Goal: Check status: Check status

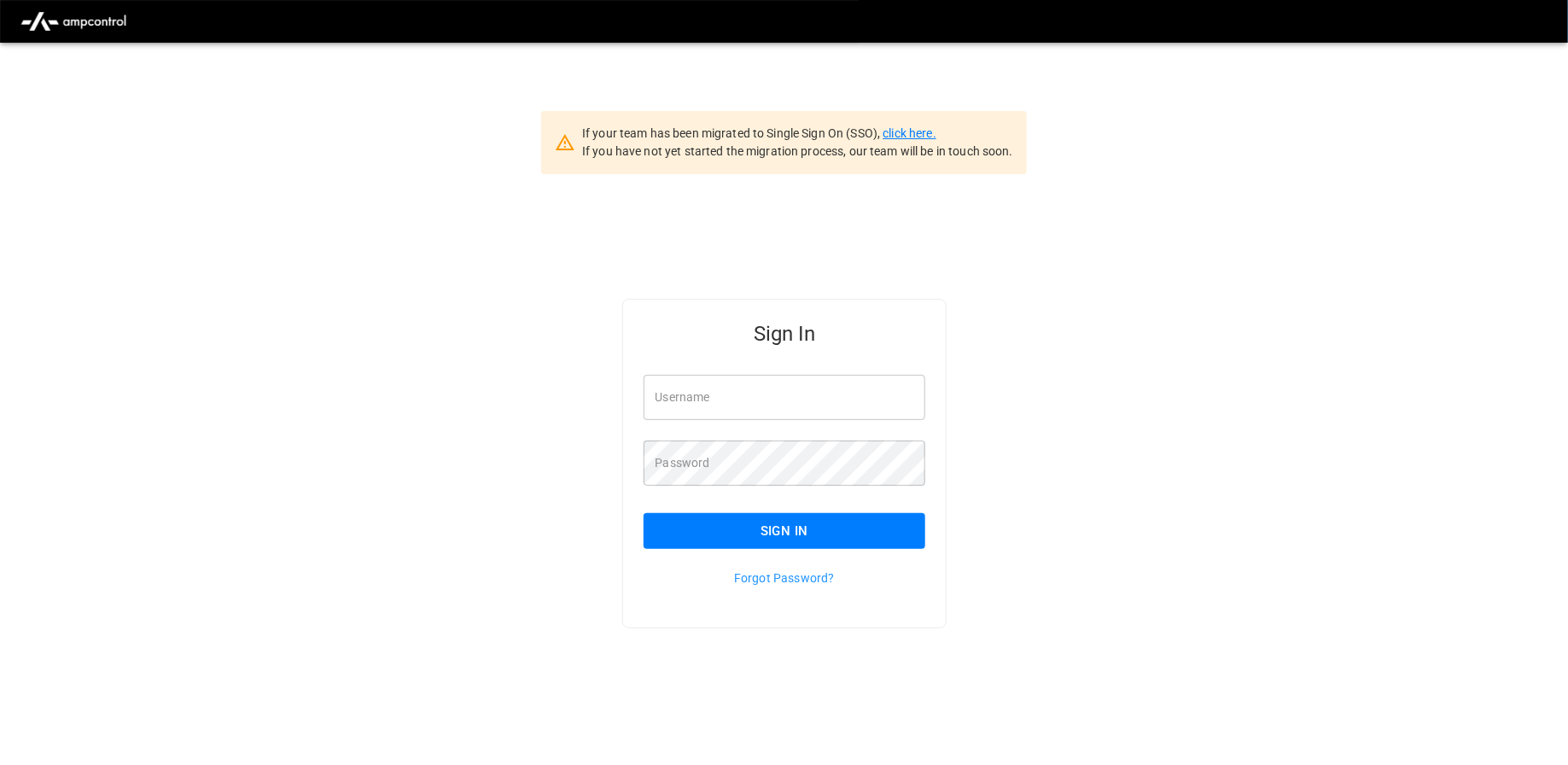
type input "**********"
click at [910, 129] on link "click here." at bounding box center [909, 133] width 53 height 14
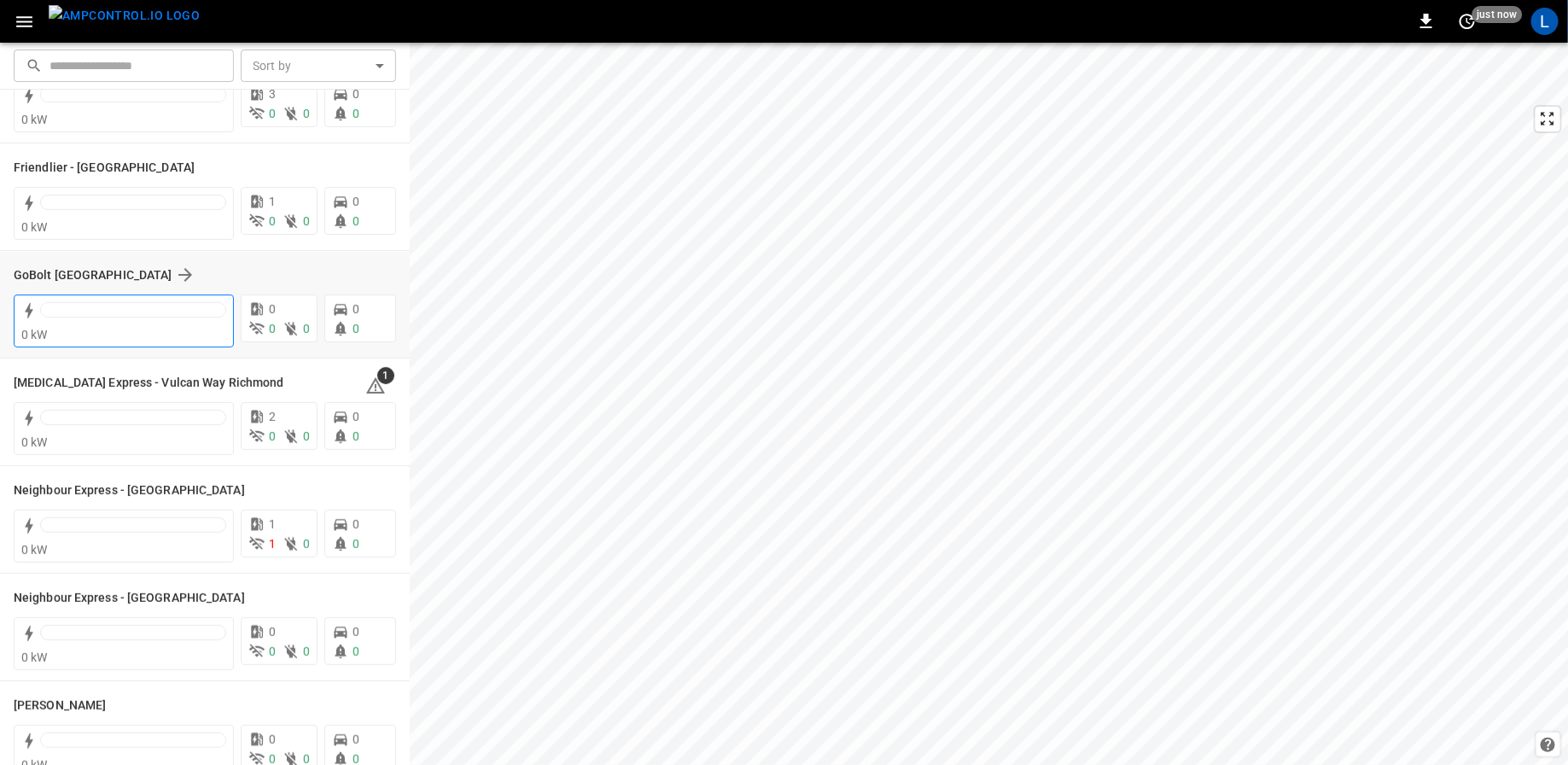
scroll to position [192, 0]
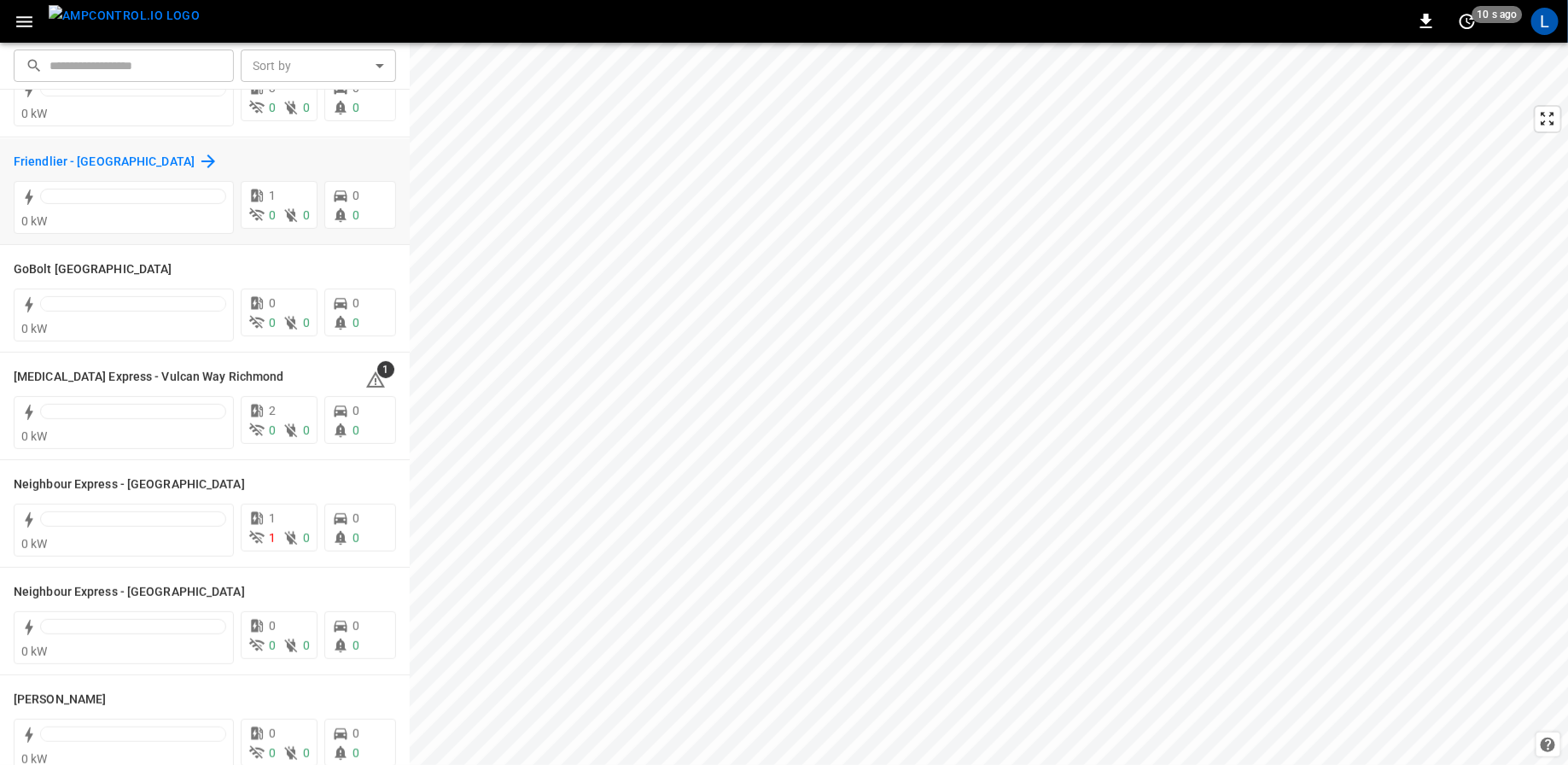
click at [87, 160] on h6 "Friendlier - [GEOGRAPHIC_DATA]" at bounding box center [104, 162] width 181 height 19
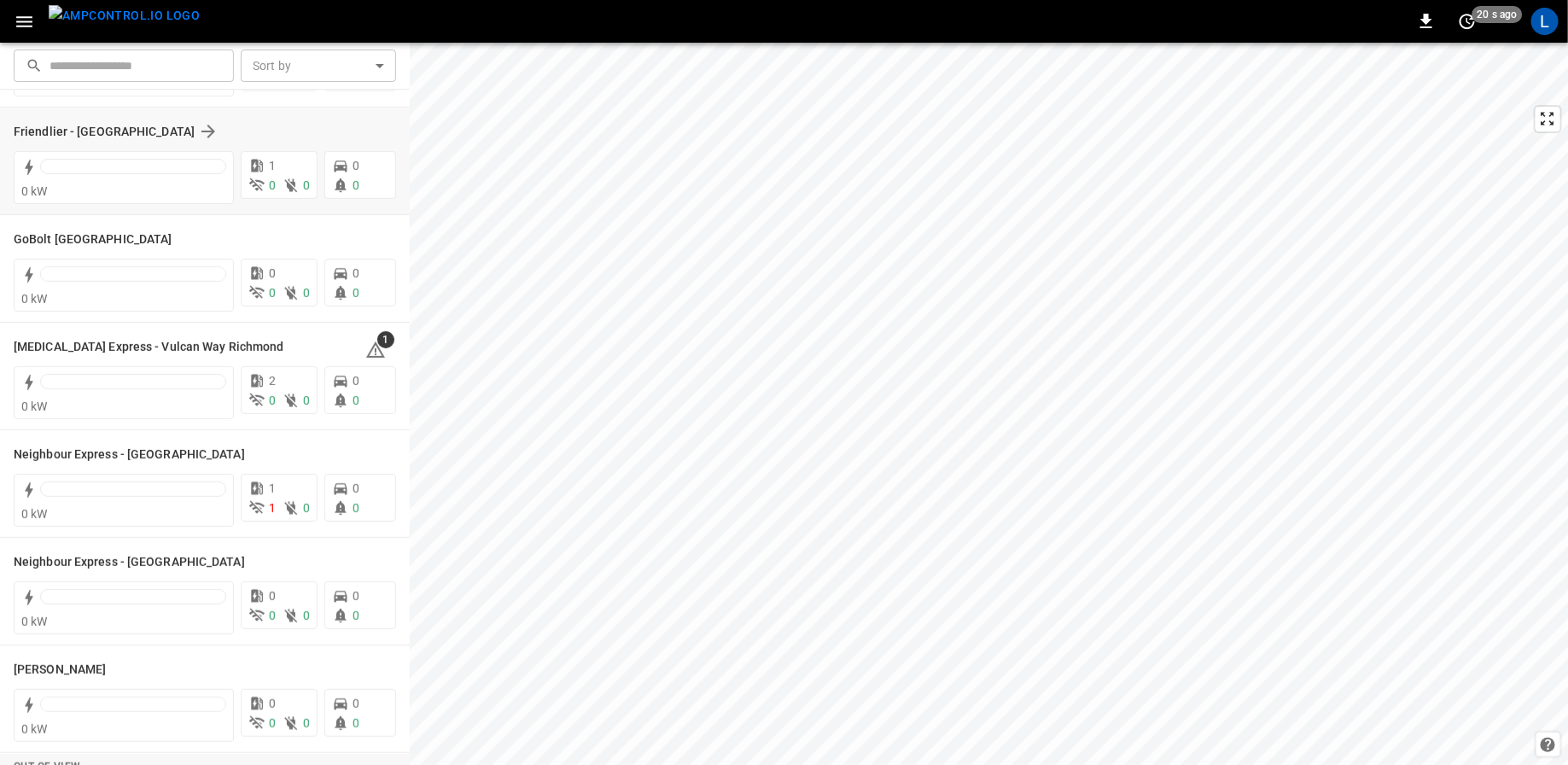
scroll to position [224, 0]
click at [98, 342] on h6 "[MEDICAL_DATA] Express - Vulcan Way Richmond" at bounding box center [149, 345] width 270 height 19
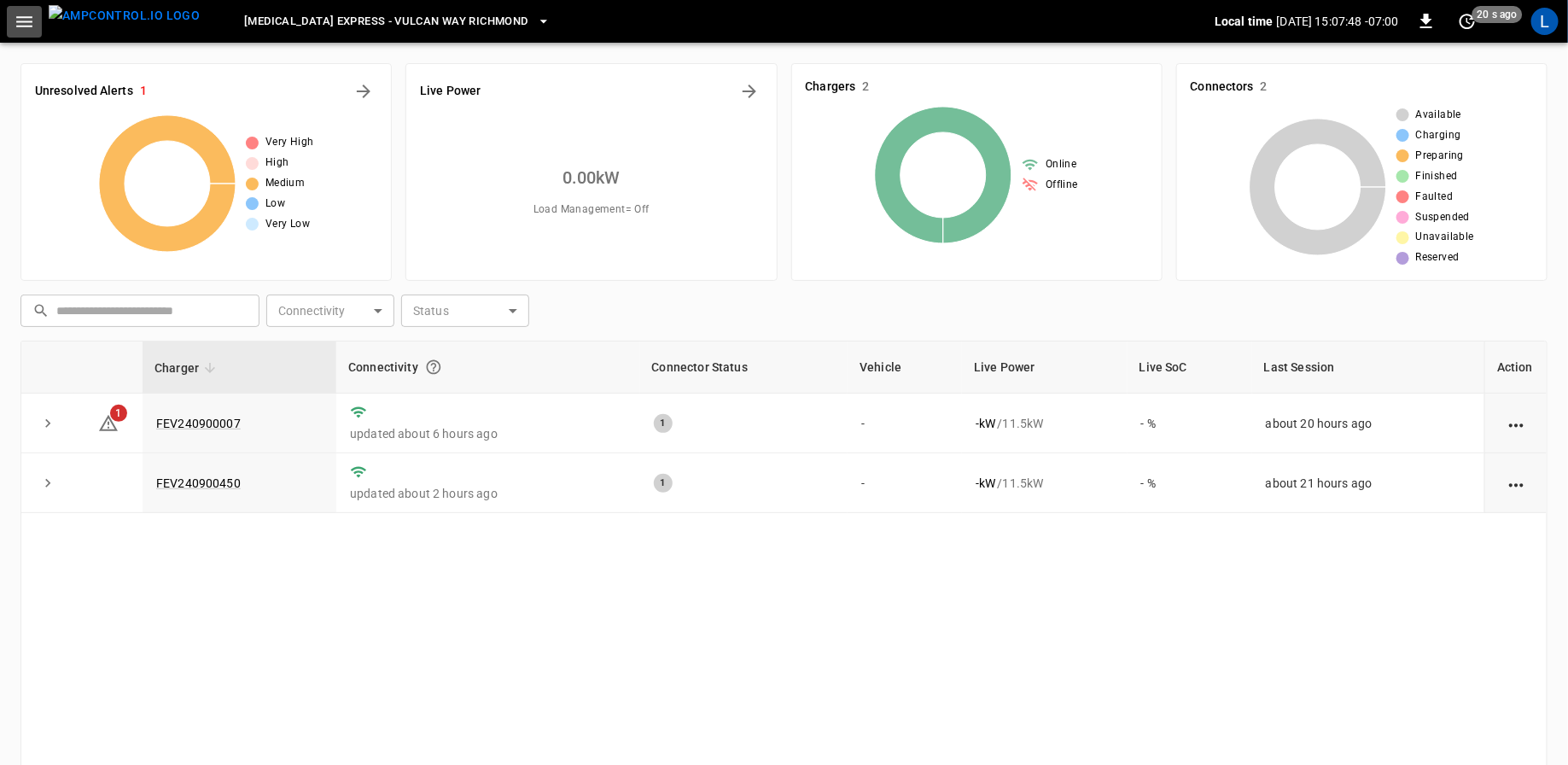
click at [28, 15] on icon "button" at bounding box center [24, 21] width 21 height 21
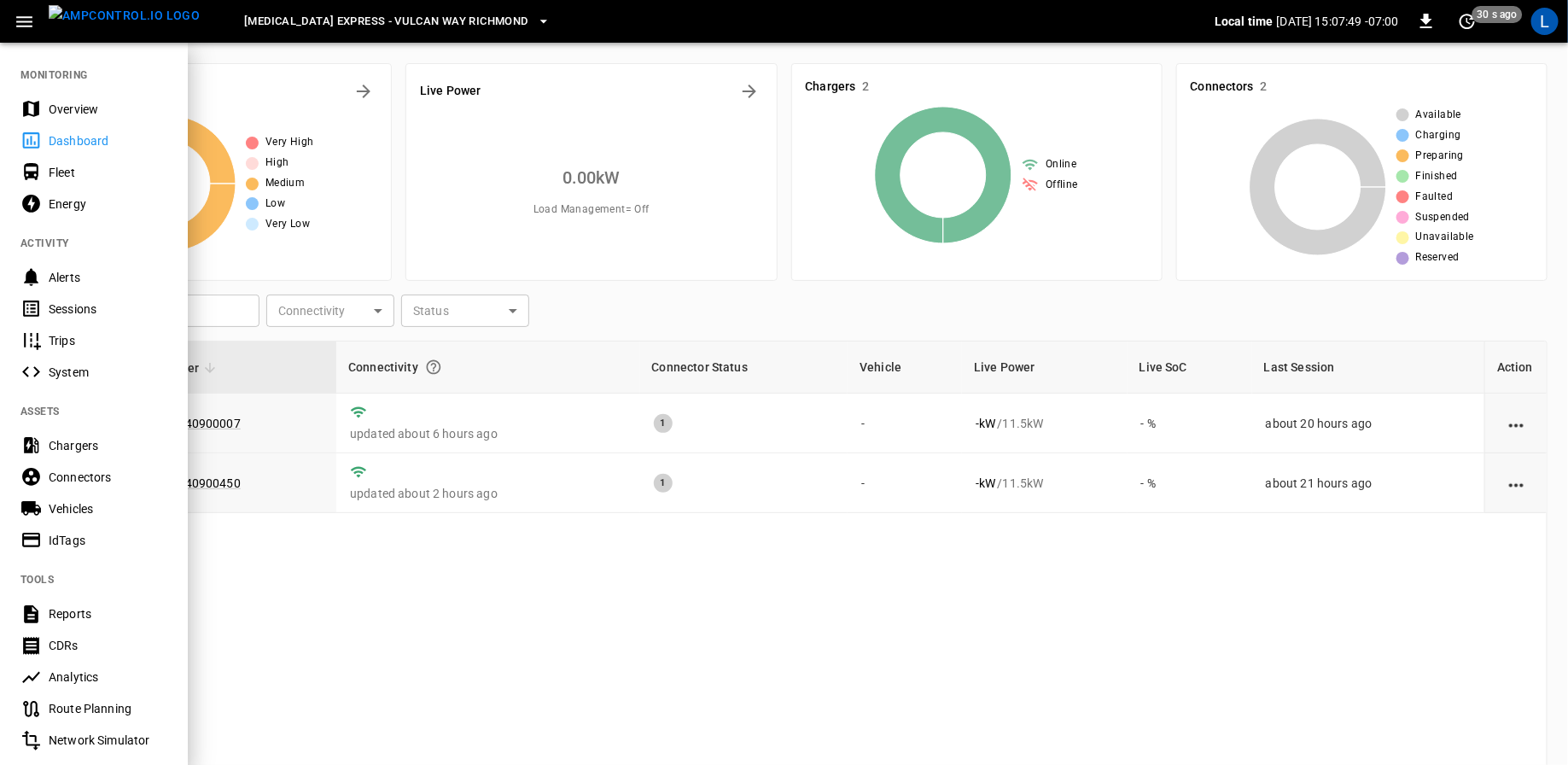
click at [68, 118] on div "Overview" at bounding box center [94, 109] width 188 height 32
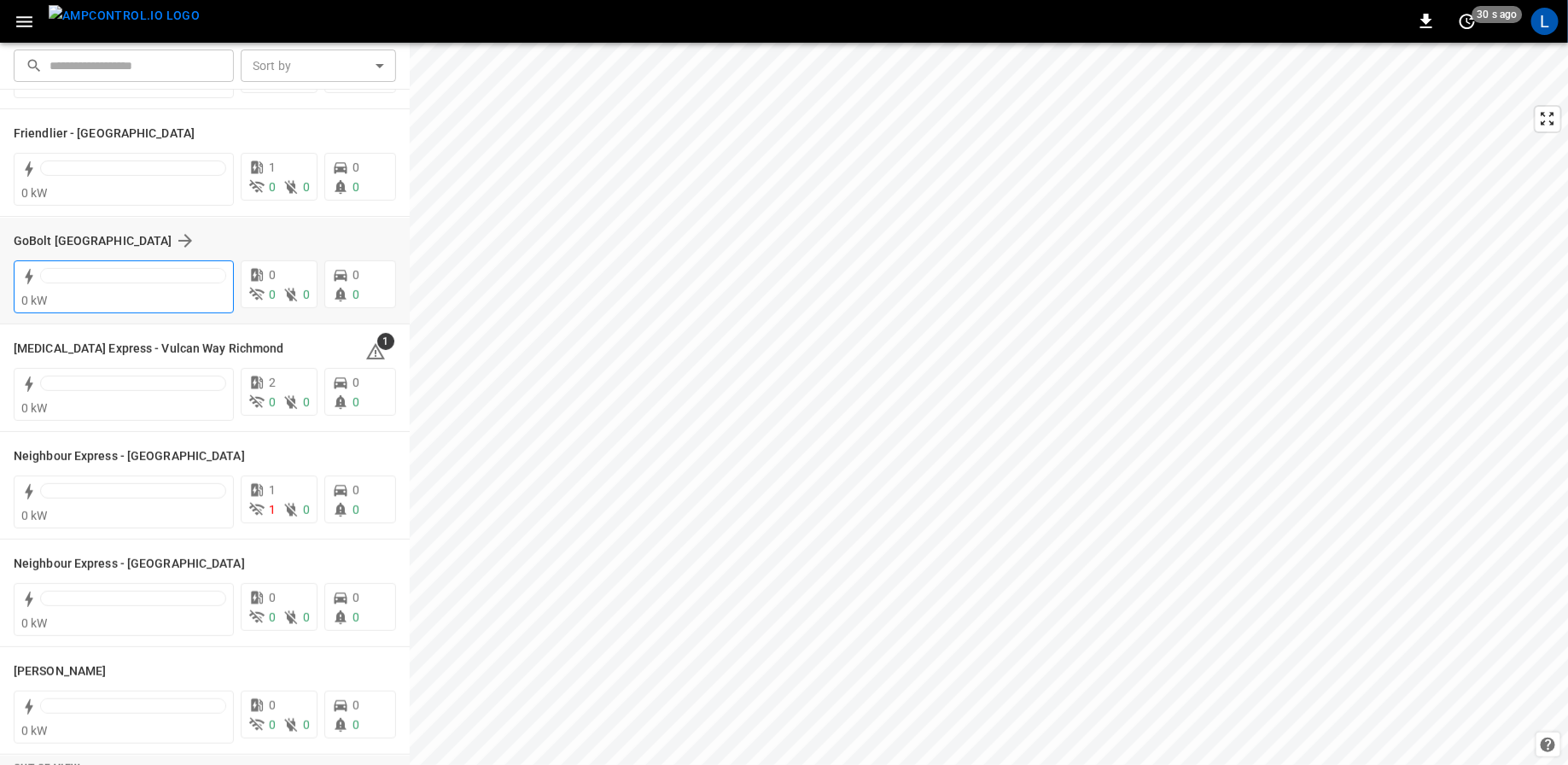
scroll to position [227, 0]
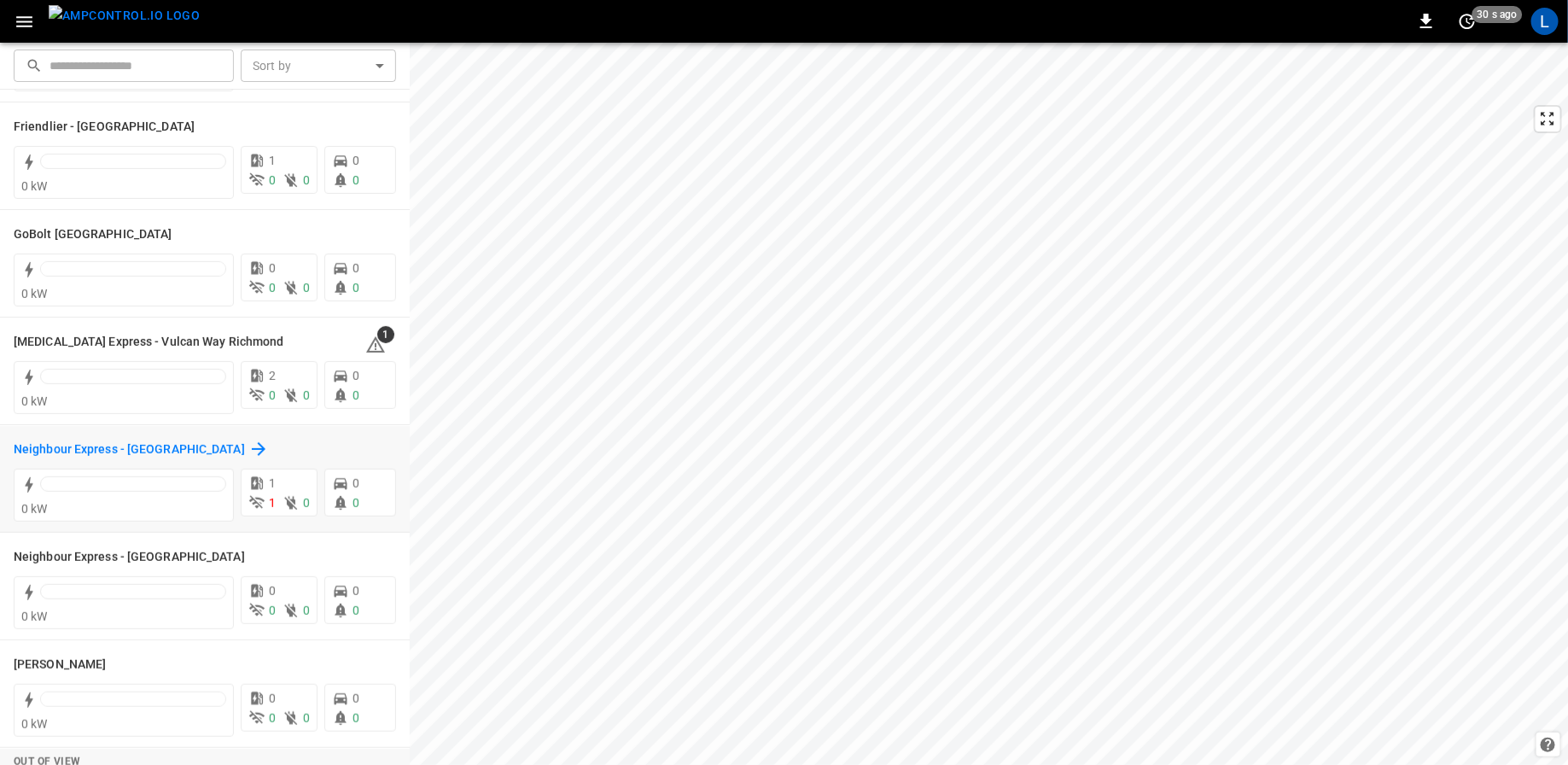
click at [97, 453] on h6 "Neighbour Express - [GEOGRAPHIC_DATA]" at bounding box center [129, 450] width 232 height 19
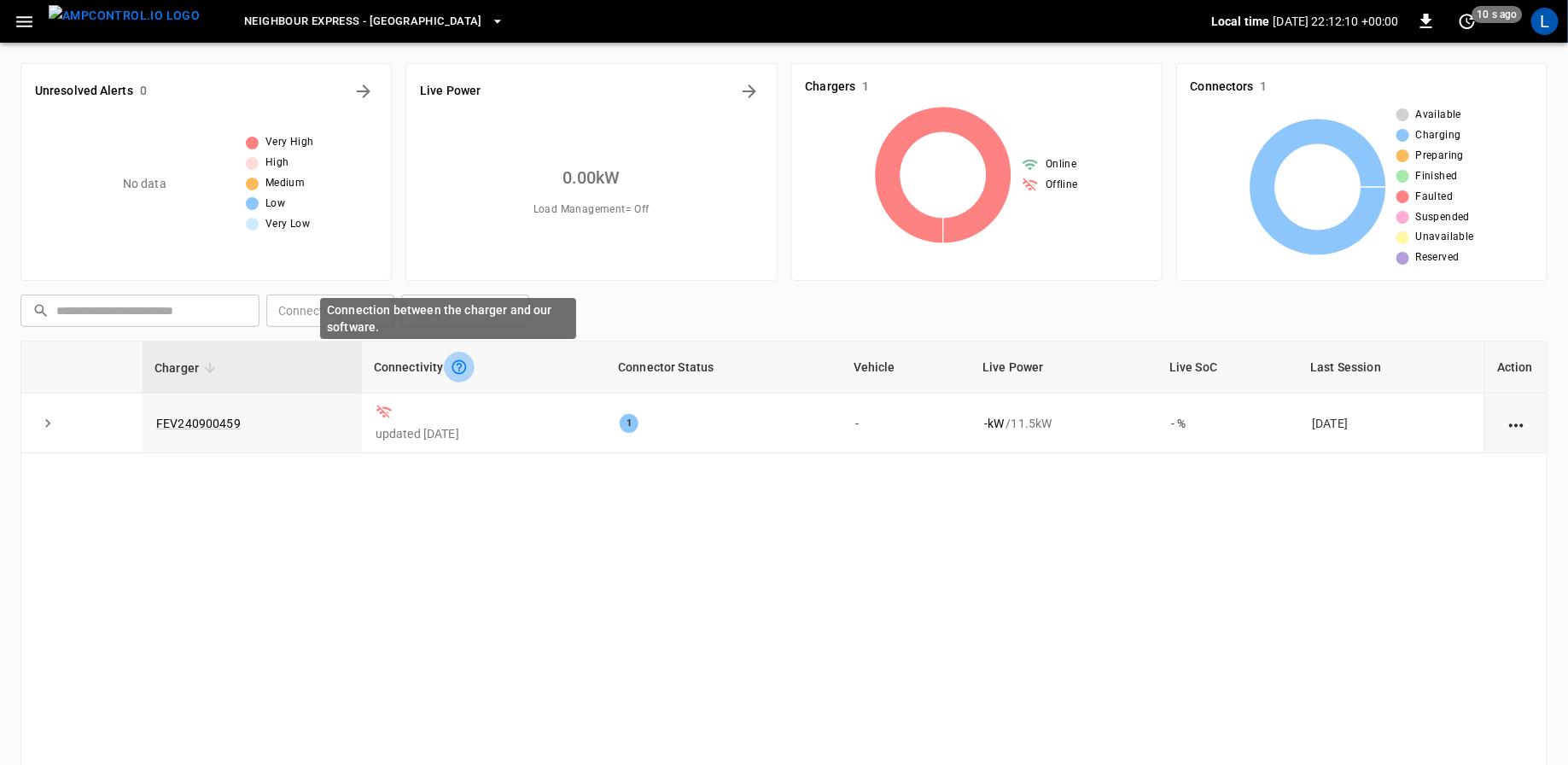
click at [454, 365] on icon "Connection between the charger and our software." at bounding box center [459, 367] width 17 height 17
click at [376, 413] on icon at bounding box center [384, 412] width 17 height 17
click at [57, 424] on button "expand row" at bounding box center [47, 423] width 26 height 26
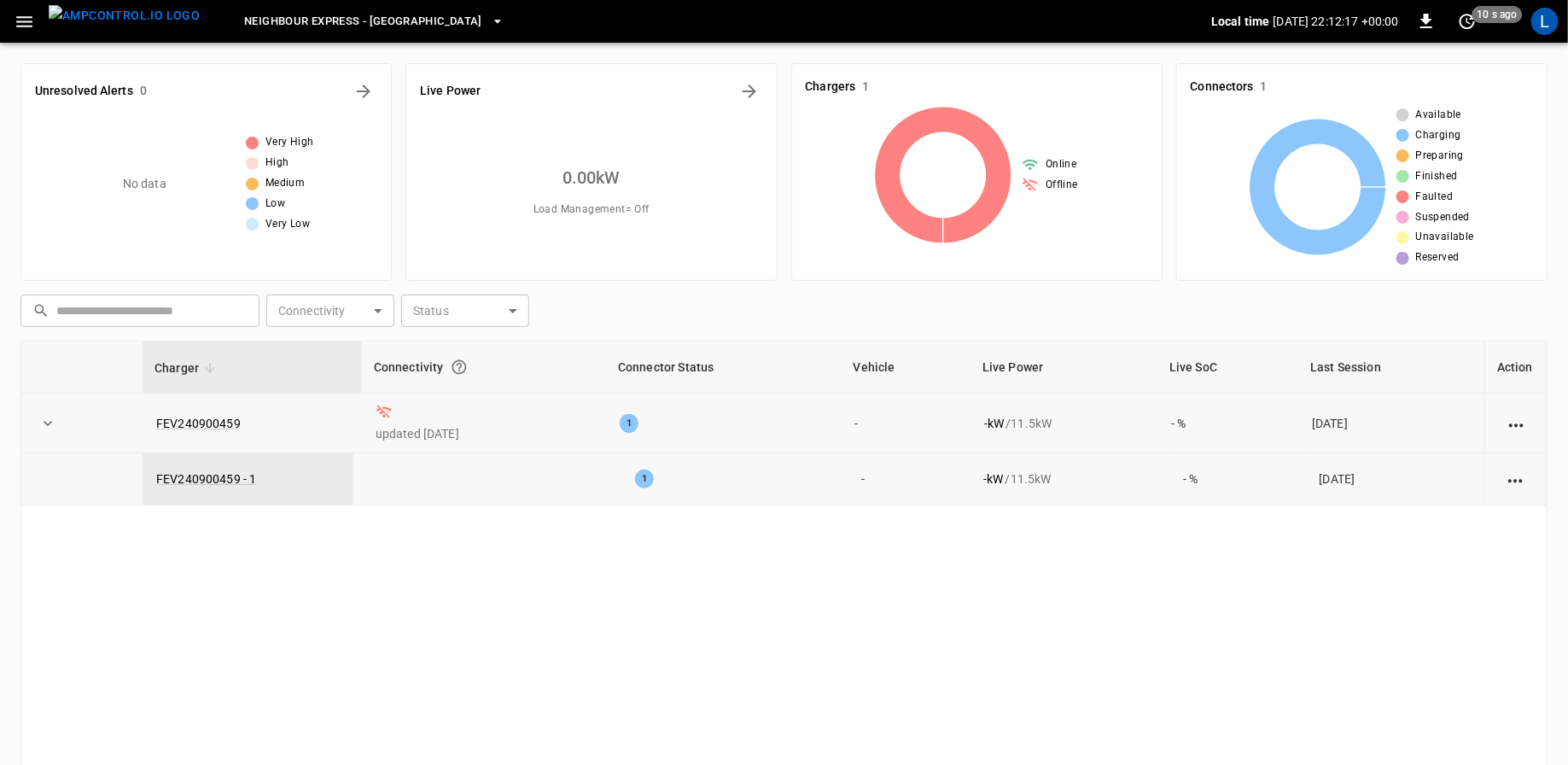
click at [41, 421] on icon "expand row" at bounding box center [47, 423] width 17 height 17
click at [753, 90] on icon "Energy Overview" at bounding box center [748, 91] width 14 height 14
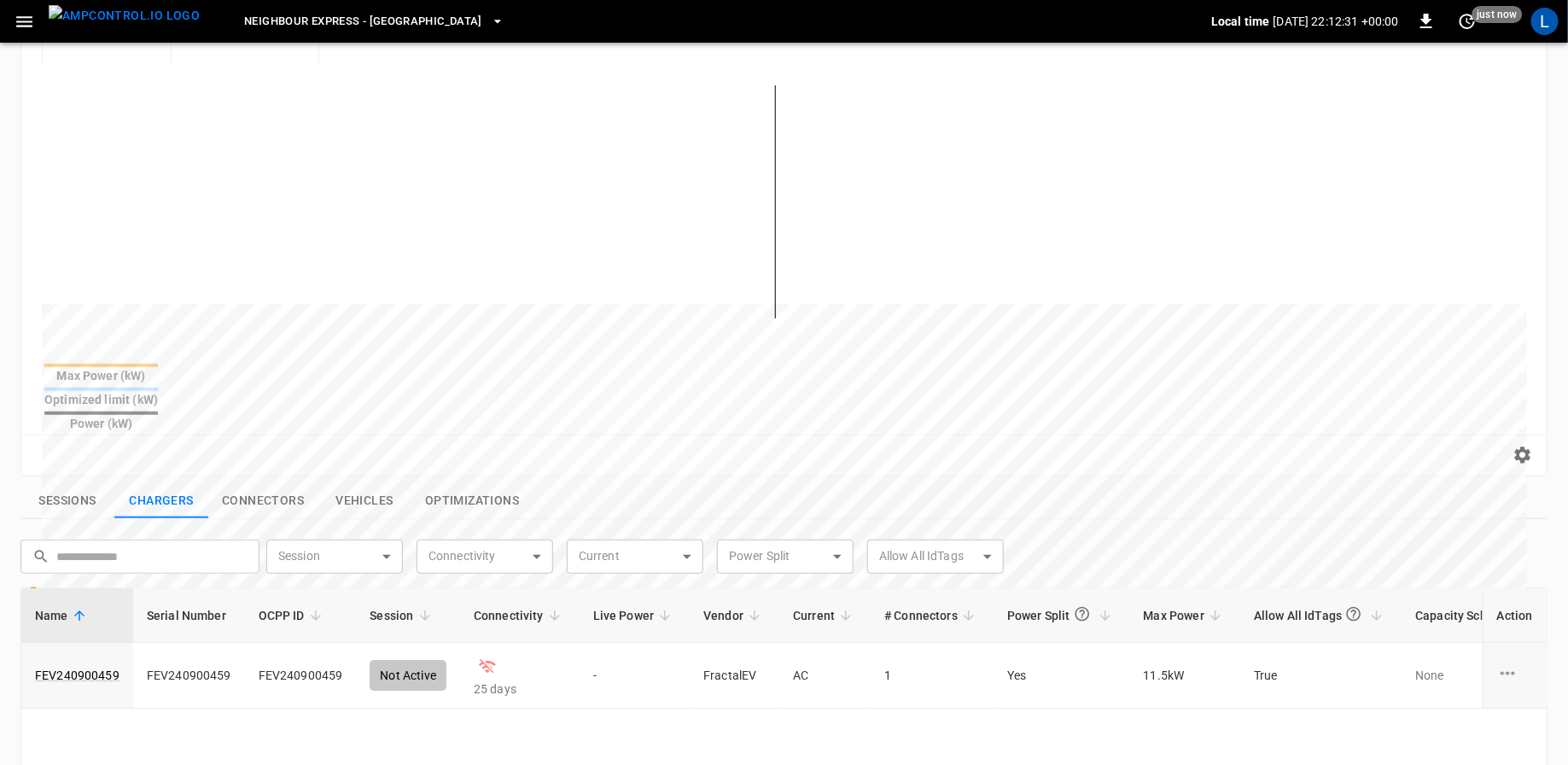
scroll to position [318, 0]
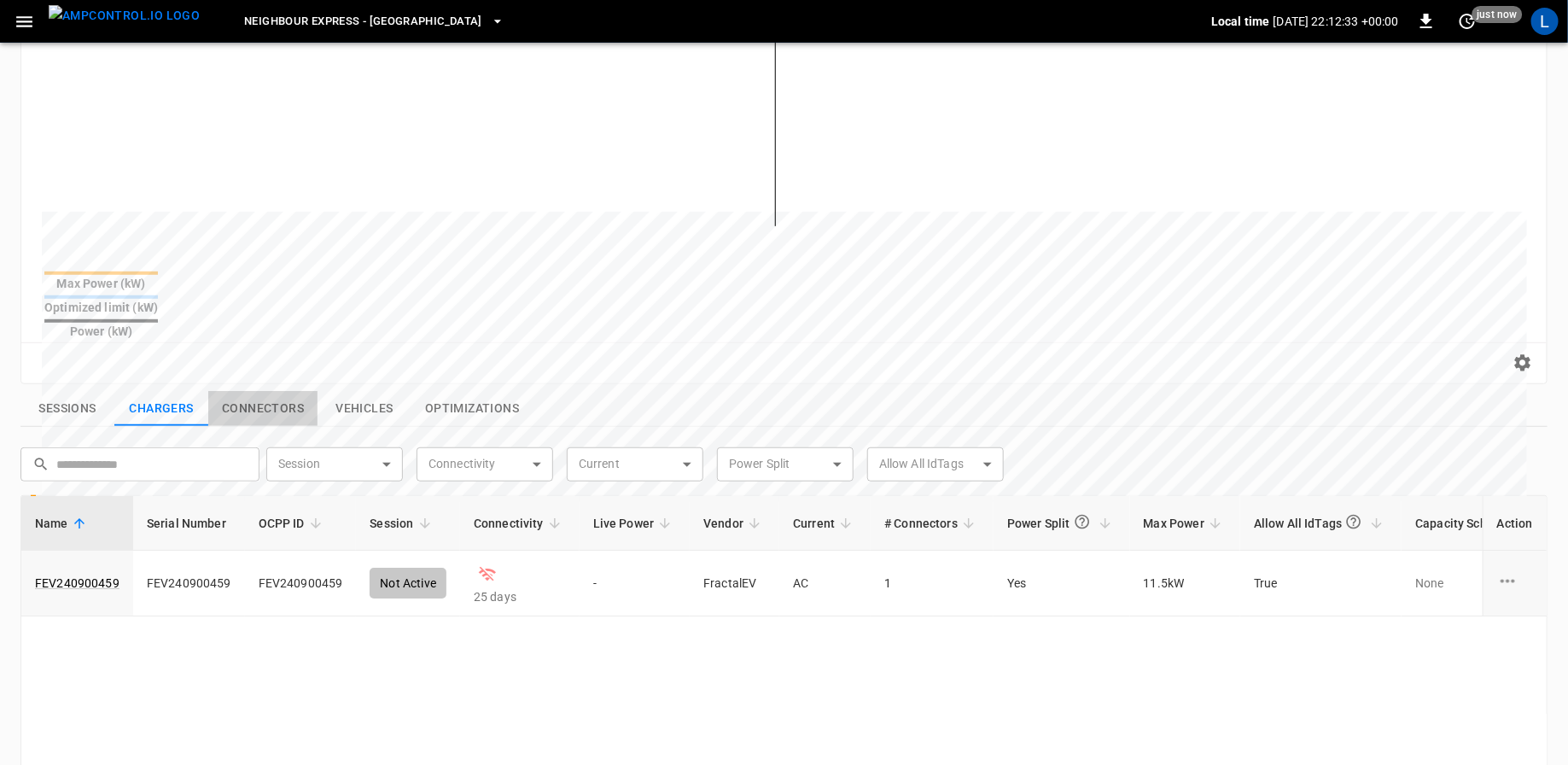
click at [292, 391] on button "Connectors" at bounding box center [263, 408] width 109 height 36
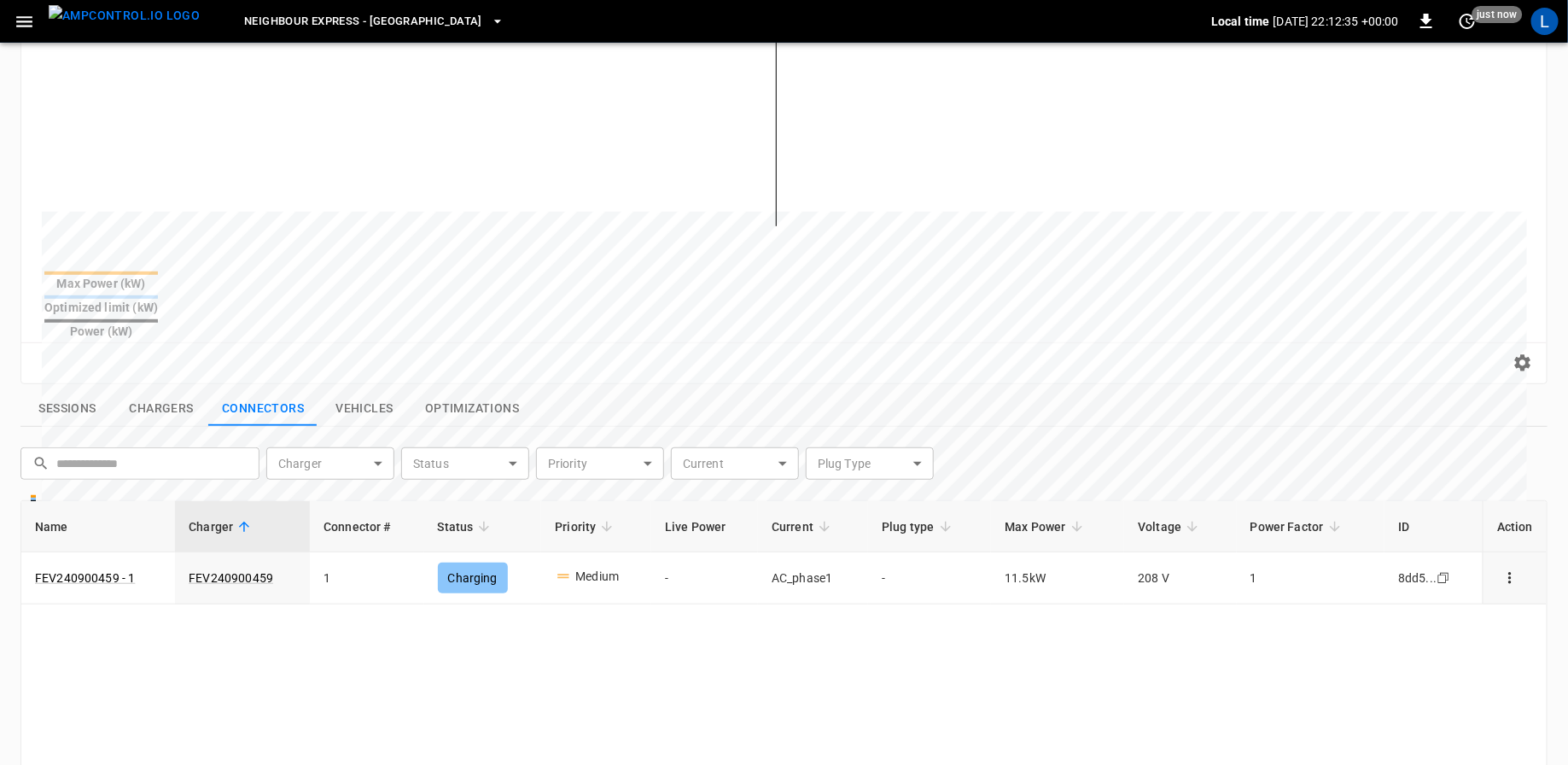
click at [371, 391] on button "Vehicles" at bounding box center [364, 408] width 94 height 36
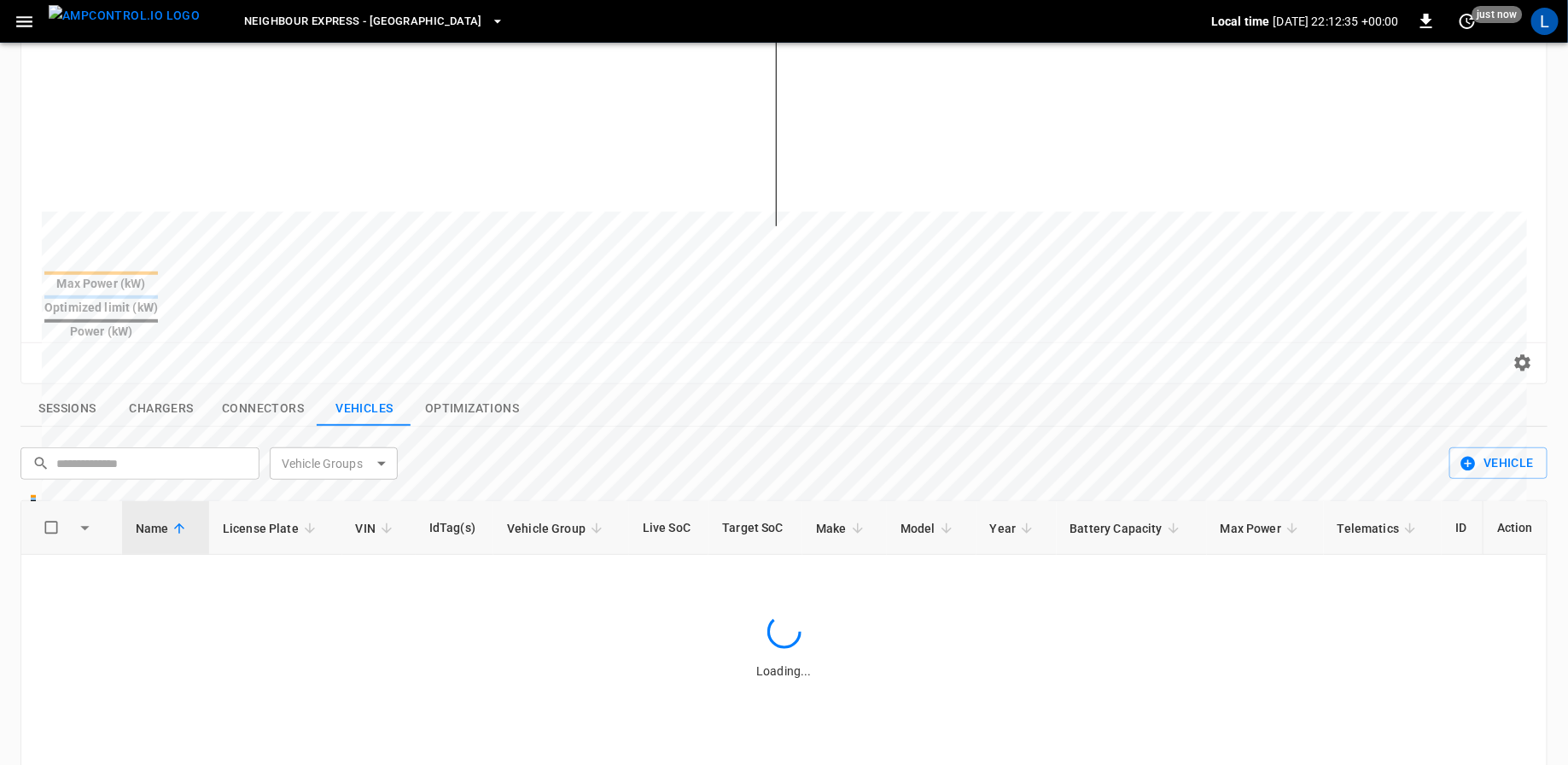
scroll to position [0, 0]
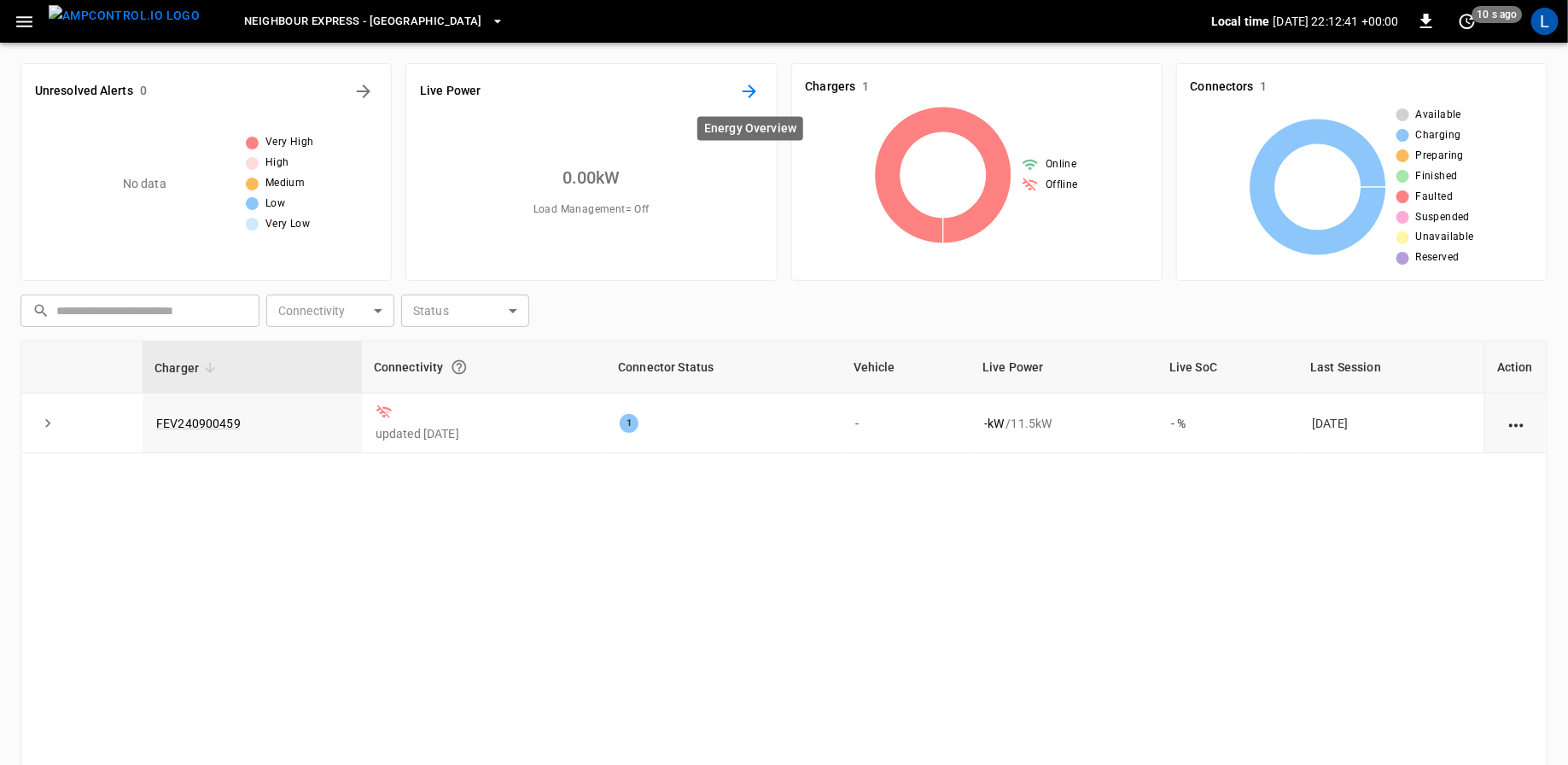
click at [752, 88] on icon "Energy Overview" at bounding box center [748, 91] width 14 height 14
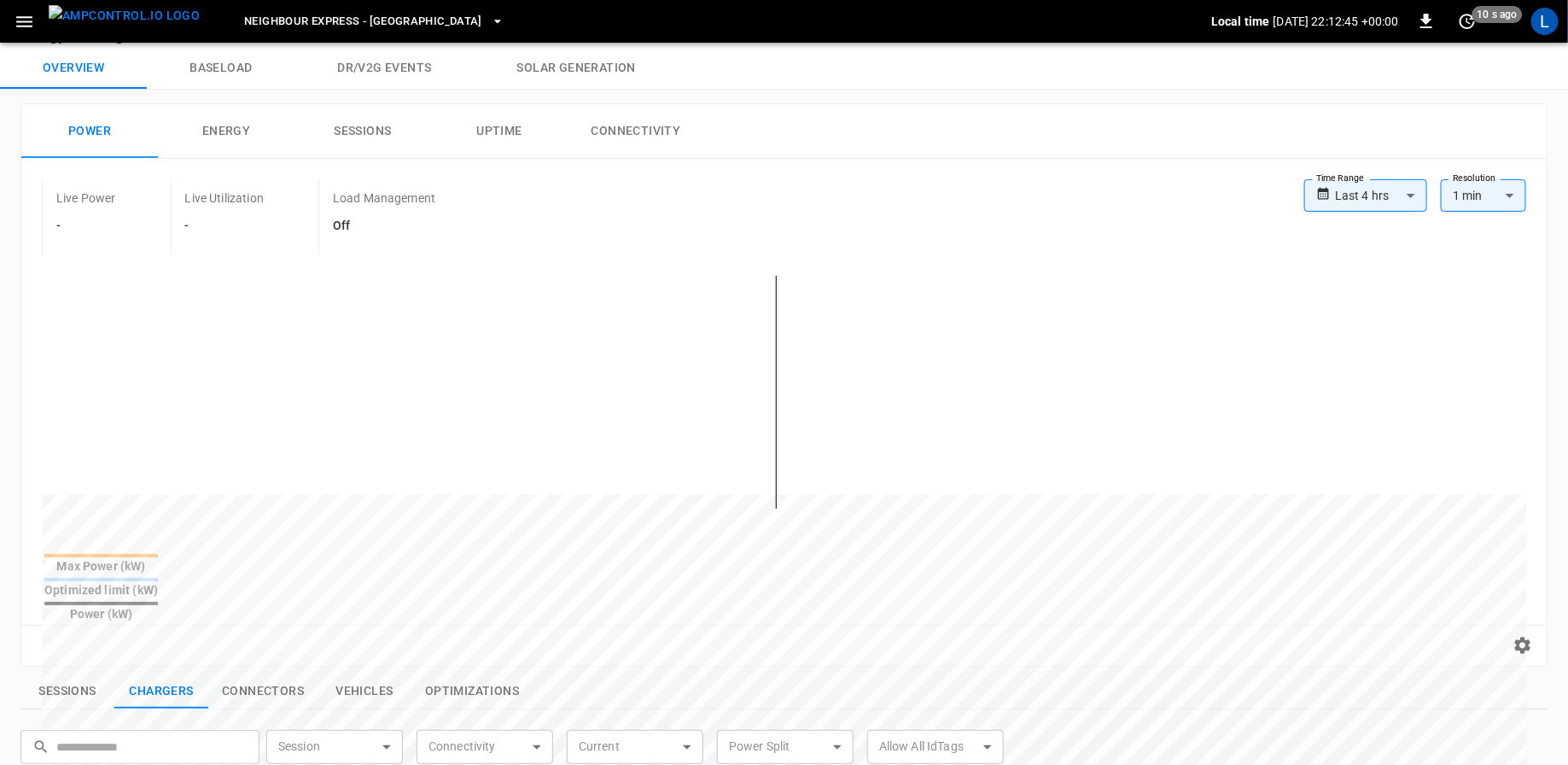
scroll to position [38, 0]
click at [630, 129] on button "Connectivity" at bounding box center [636, 129] width 137 height 55
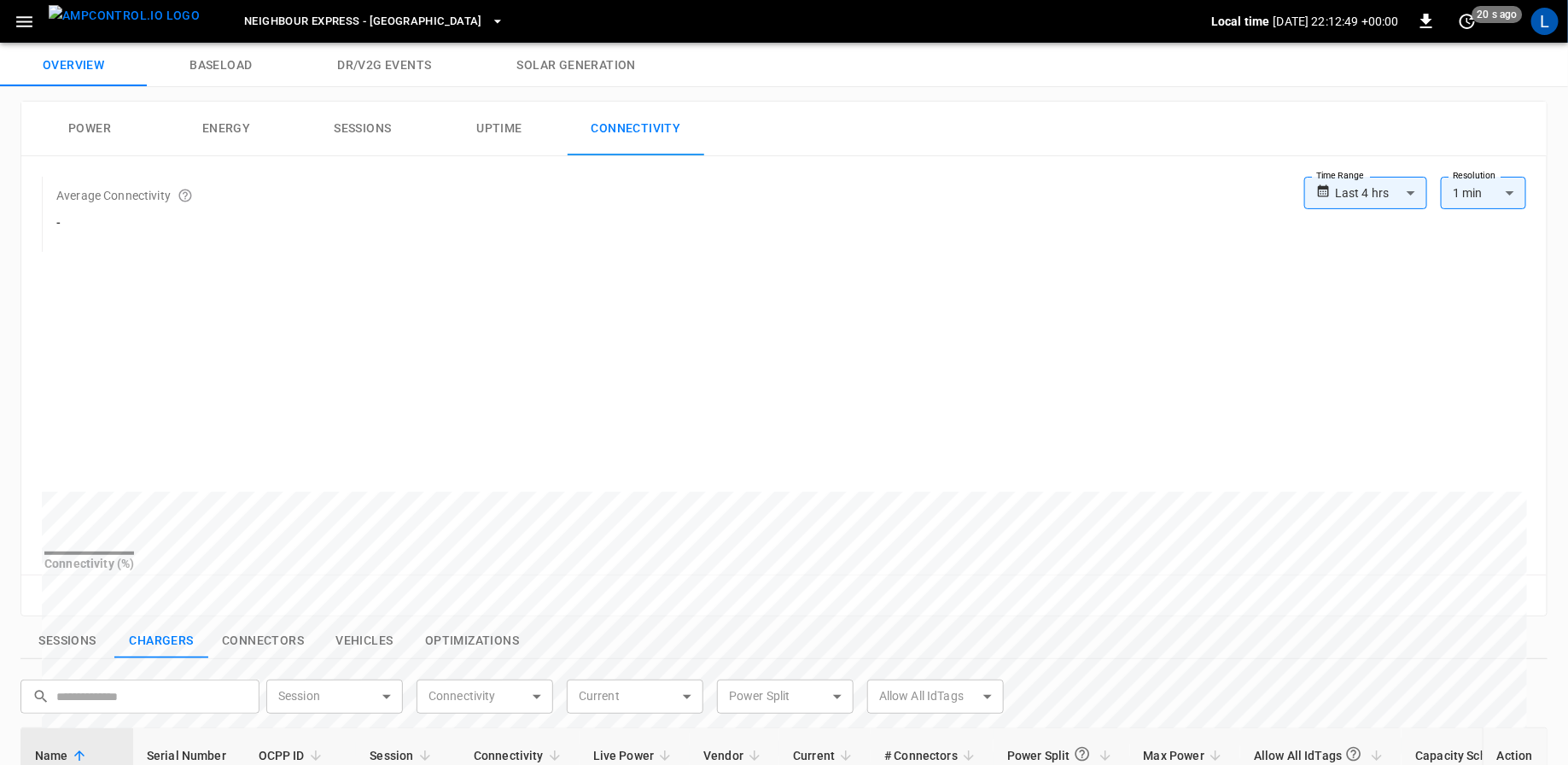
click at [1374, 196] on body "**********" at bounding box center [784, 642] width 1568 height 1360
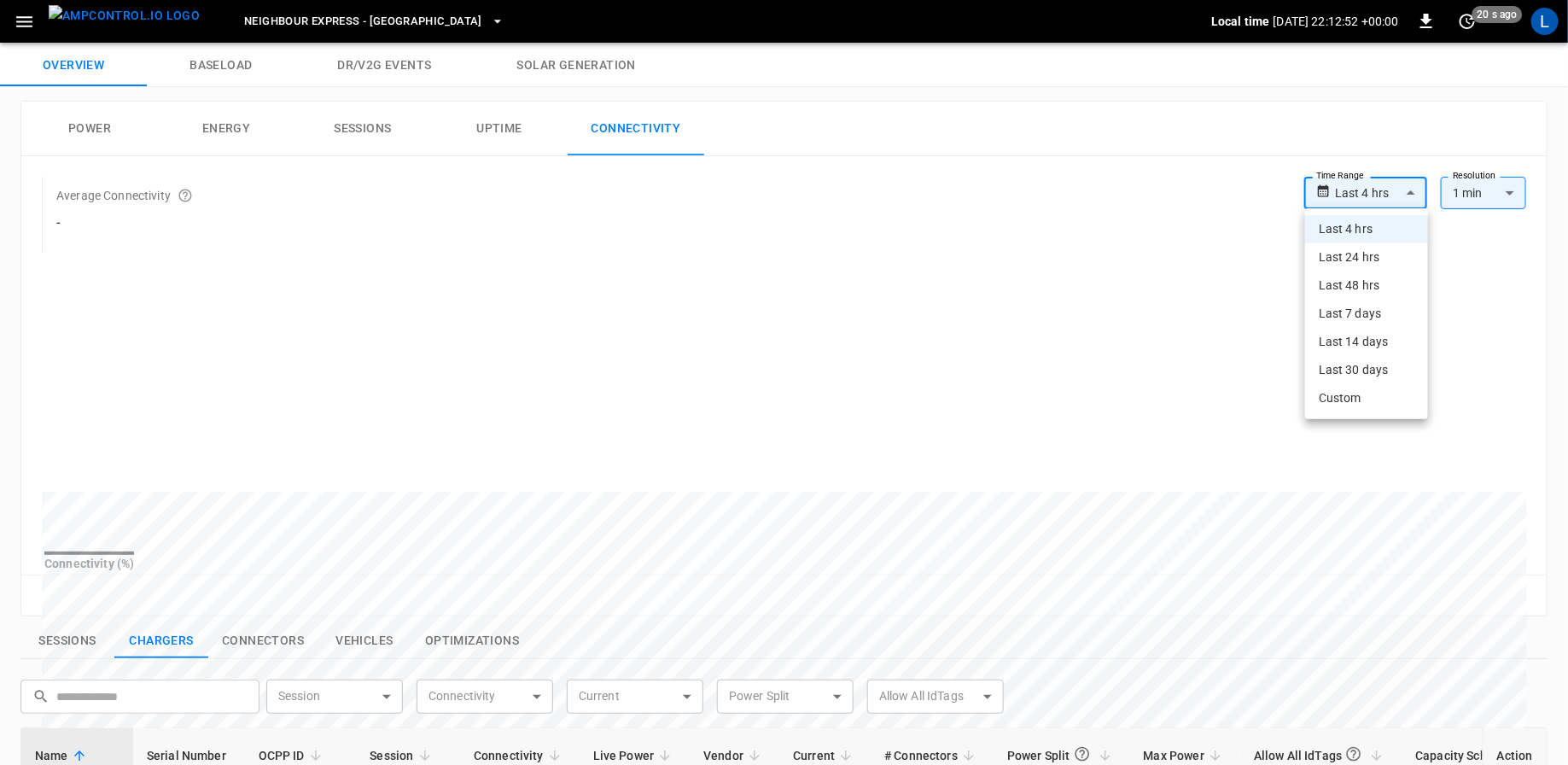
click at [1363, 377] on li "Last 30 days" at bounding box center [1366, 369] width 123 height 28
type input "**********"
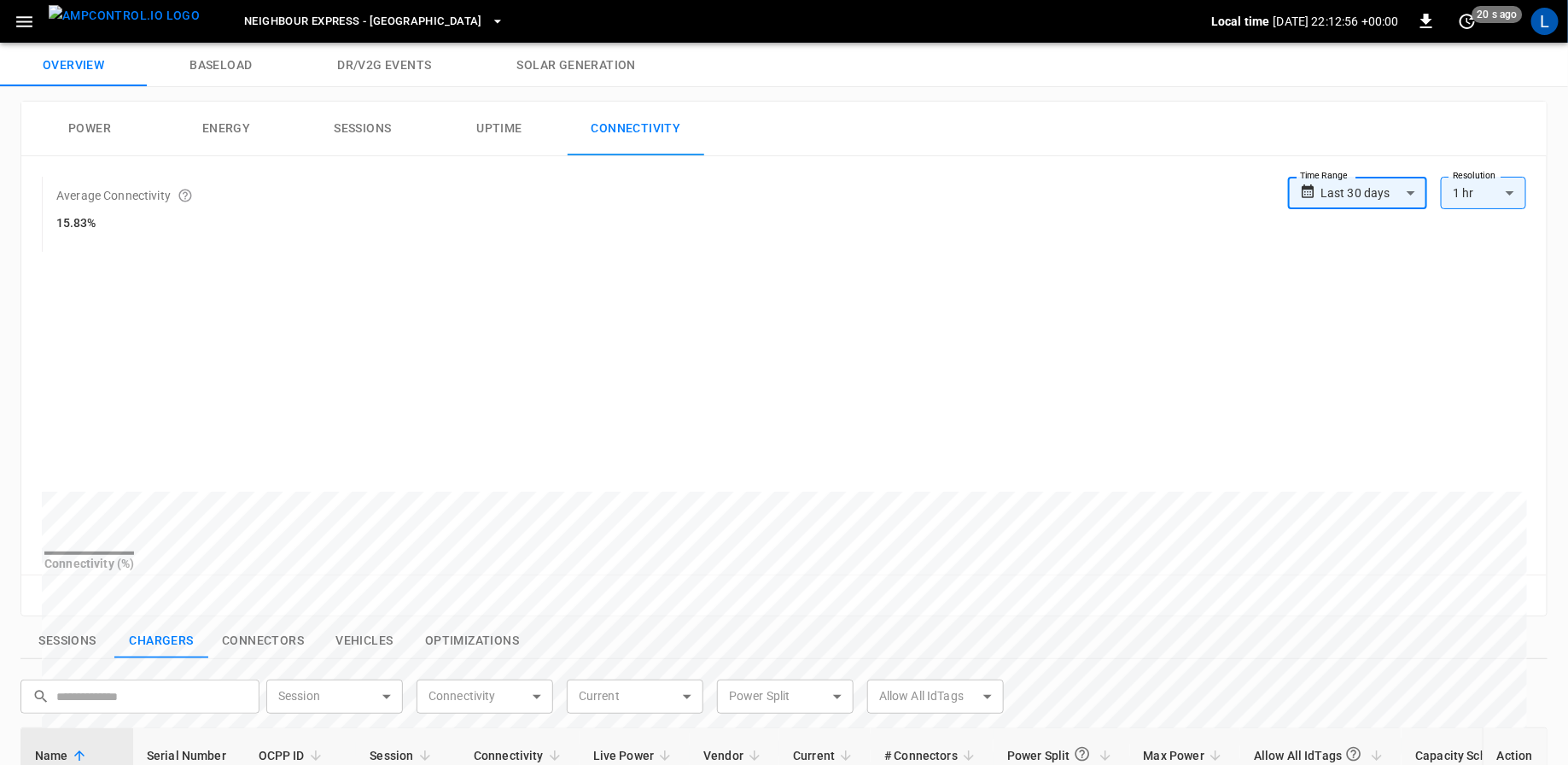
click at [1503, 191] on body "**********" at bounding box center [784, 642] width 1568 height 1360
click at [1474, 258] on li "1 day" at bounding box center [1484, 257] width 86 height 28
type input "**"
